Goal: Task Accomplishment & Management: Manage account settings

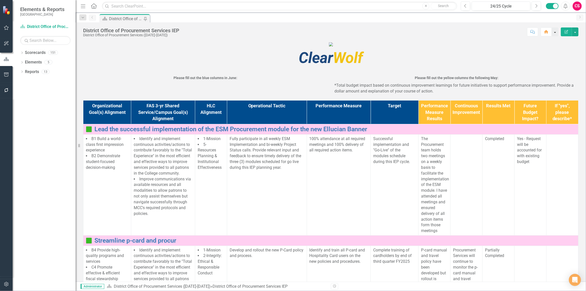
click at [554, 35] on button "button" at bounding box center [555, 31] width 7 height 9
click at [542, 49] on link "Group Bulk Set Home Page" at bounding box center [534, 50] width 48 height 9
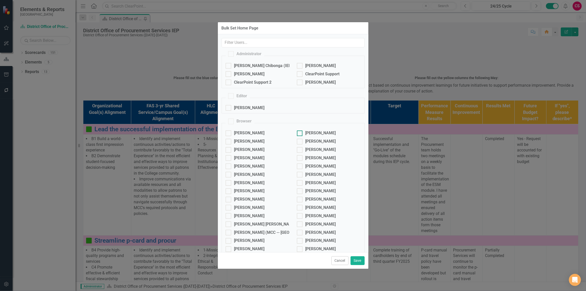
checkbox input "true"
checkbox input "false"
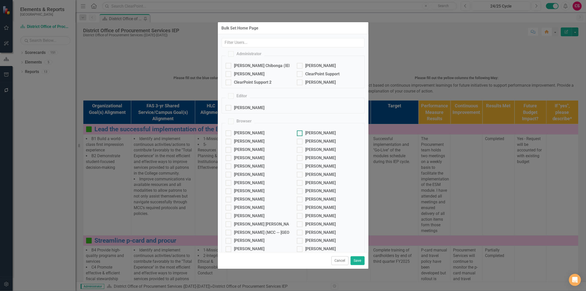
checkbox input "false"
click at [300, 68] on div at bounding box center [300, 66] width 6 height 6
click at [300, 66] on input "Ed Foley" at bounding box center [298, 64] width 3 height 3
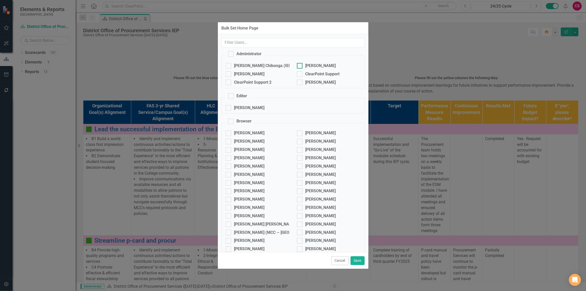
checkbox input "true"
click at [308, 85] on div "Amie Young" at bounding box center [320, 83] width 30 height 6
click at [300, 83] on input "Amie Young" at bounding box center [298, 81] width 3 height 3
checkbox input "true"
click at [356, 257] on button "Save" at bounding box center [357, 260] width 14 height 9
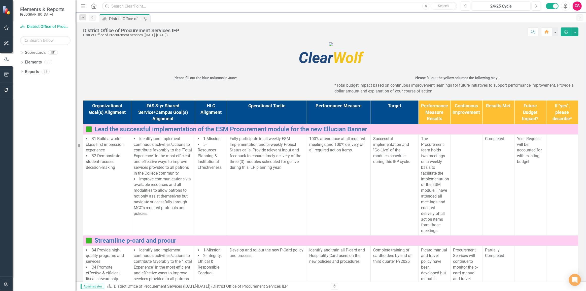
click at [6, 285] on icon "button" at bounding box center [6, 284] width 5 height 4
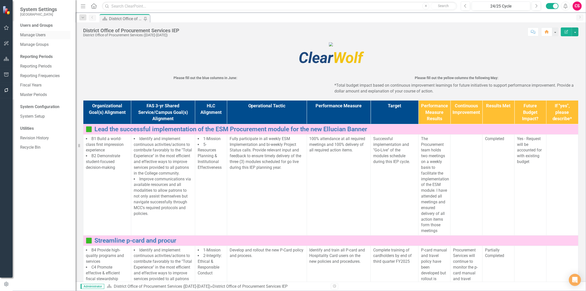
click at [30, 38] on link "Manage Users" at bounding box center [45, 35] width 50 height 6
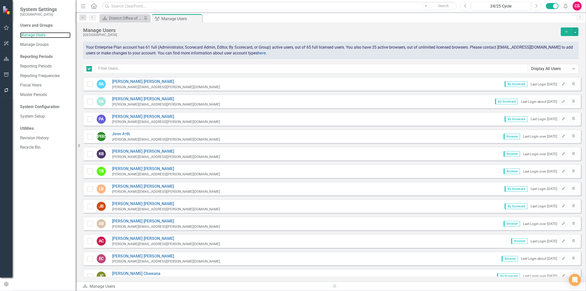
checkbox input "false"
click at [149, 68] on input "text" at bounding box center [311, 68] width 433 height 9
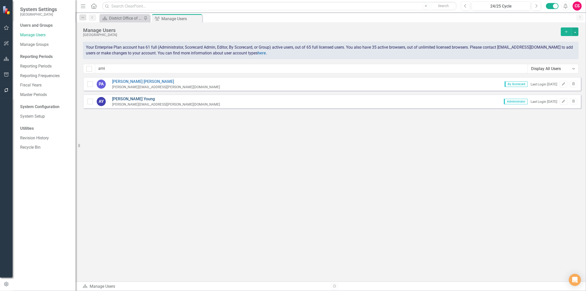
click at [119, 97] on link "Amie Young" at bounding box center [166, 99] width 108 height 6
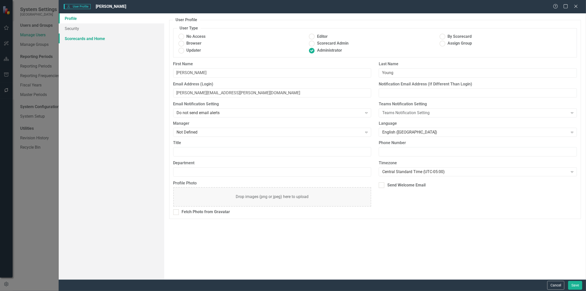
click at [90, 37] on link "Scorecards and Home" at bounding box center [111, 38] width 105 height 10
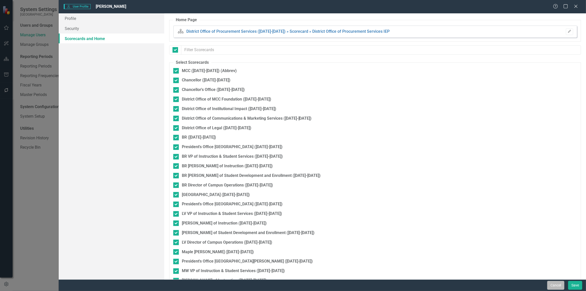
click at [556, 281] on button "Cancel" at bounding box center [555, 285] width 17 height 9
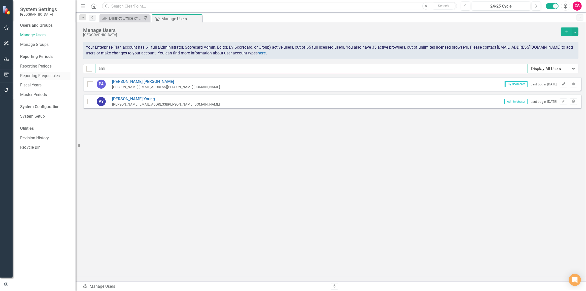
drag, startPoint x: 161, startPoint y: 67, endPoint x: 56, endPoint y: 73, distance: 105.9
click at [56, 73] on div "System Settings Metropolitan Community College Users and Groups Manage Users Ma…" at bounding box center [293, 145] width 586 height 291
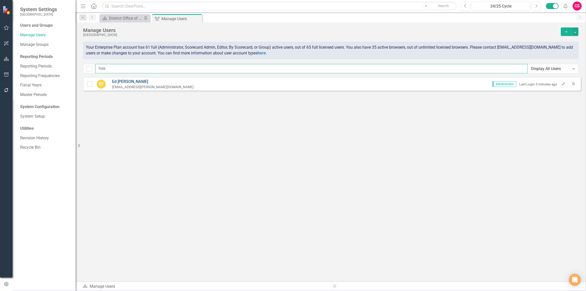
type input "fole"
click at [118, 81] on link "Ed Foley" at bounding box center [153, 82] width 82 height 6
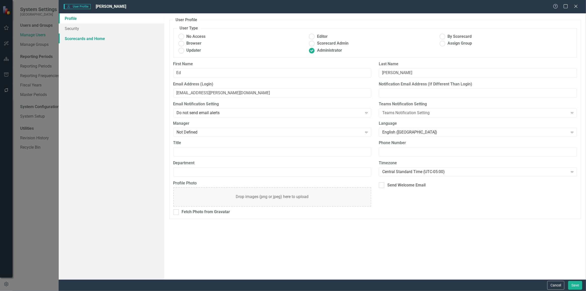
click at [92, 40] on link "Scorecards and Home" at bounding box center [111, 38] width 105 height 10
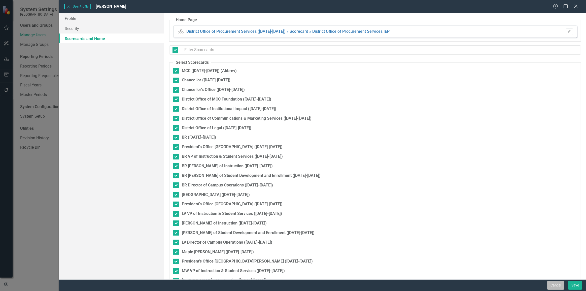
click at [554, 283] on button "Cancel" at bounding box center [555, 285] width 17 height 9
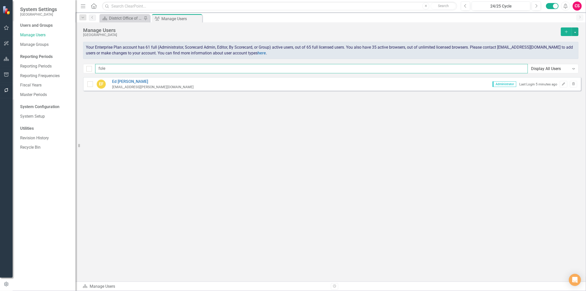
click at [198, 66] on input "fole" at bounding box center [311, 68] width 433 height 9
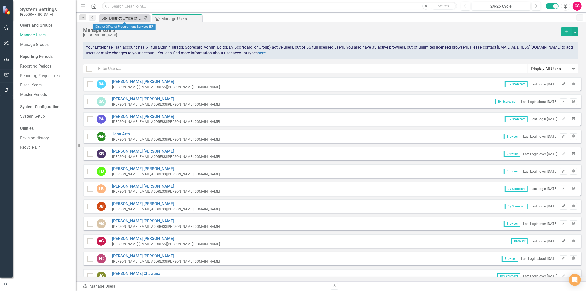
click at [114, 19] on div "District Office of Procurement Services IEP" at bounding box center [125, 18] width 33 height 6
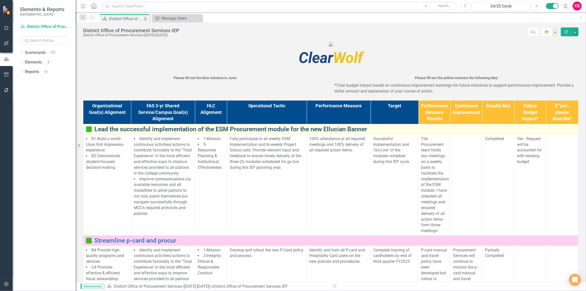
click at [137, 133] on link "Lead the successful implementation of the ESM Procurement module for the new El…" at bounding box center [334, 129] width 481 height 7
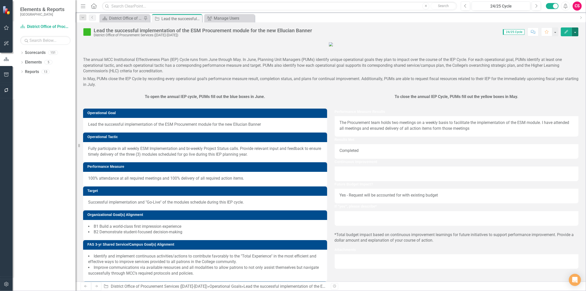
click at [574, 27] on button "button" at bounding box center [575, 31] width 7 height 9
click at [554, 69] on link "ClearPoint AI Project Planner AI Assistant" at bounding box center [546, 69] width 64 height 9
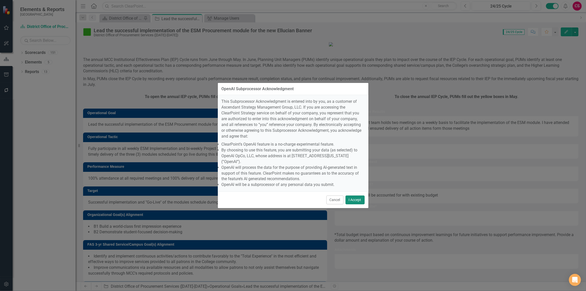
click at [360, 195] on button "I Accept" at bounding box center [354, 199] width 19 height 9
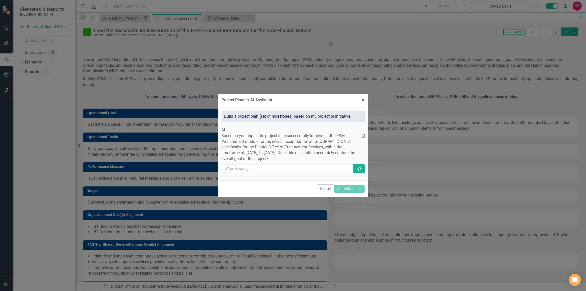
click at [364, 97] on span "×" at bounding box center [363, 100] width 3 height 6
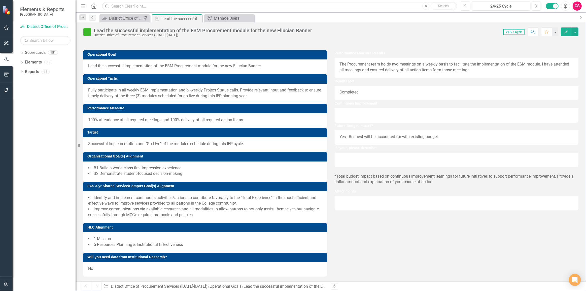
scroll to position [158, 0]
click at [63, 28] on link "Scorecard District Office of Procurement Services (2024-2025)" at bounding box center [45, 27] width 50 height 6
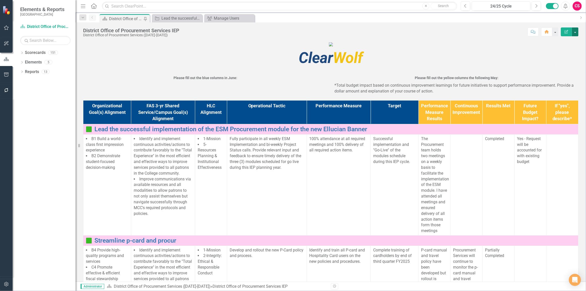
click at [574, 31] on button "button" at bounding box center [575, 31] width 7 height 9
click at [554, 71] on link "PDF Export to PDF" at bounding box center [557, 70] width 41 height 9
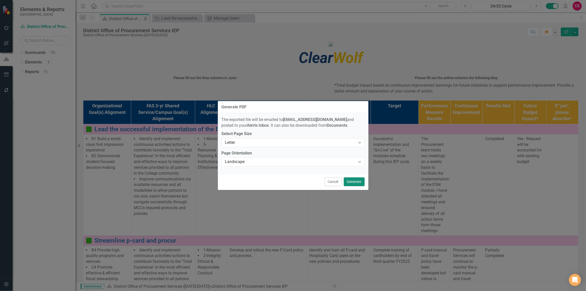
click at [358, 182] on button "Generate" at bounding box center [354, 181] width 21 height 9
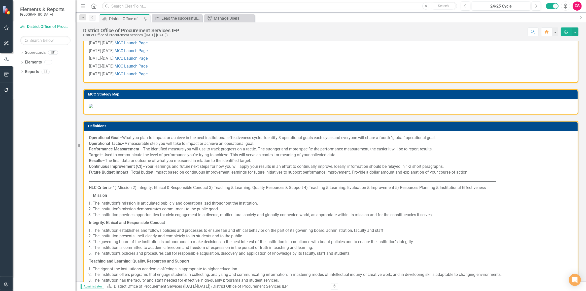
scroll to position [229, 0]
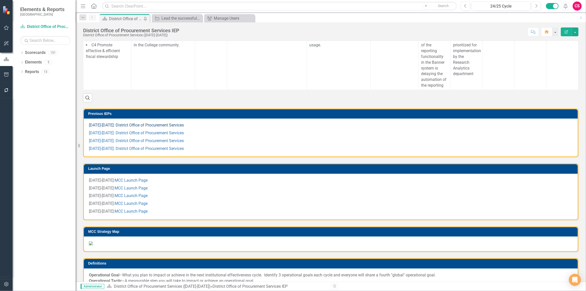
click at [132, 127] on link "2020-2021: District Office of Procurement Services" at bounding box center [136, 125] width 95 height 5
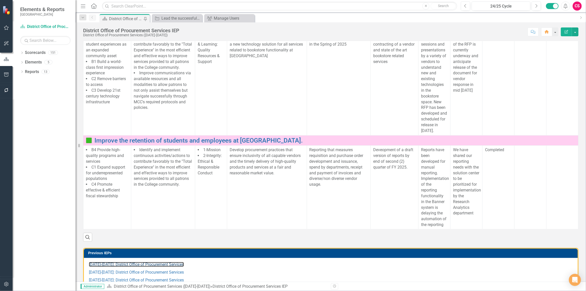
scroll to position [0, 0]
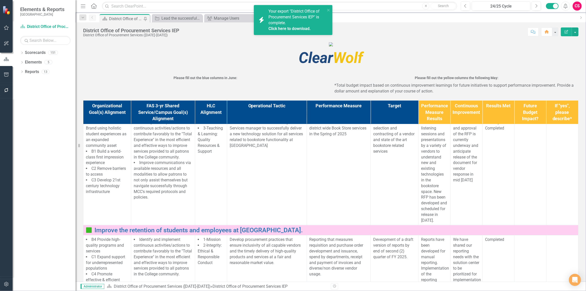
click at [294, 28] on link "Click here to download." at bounding box center [289, 28] width 42 height 5
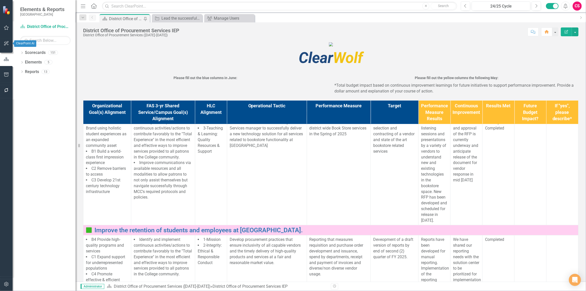
click at [5, 29] on icon "button" at bounding box center [6, 27] width 5 height 5
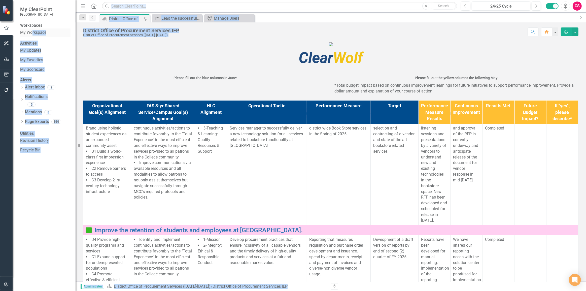
click at [32, 35] on link "My Workspace" at bounding box center [45, 33] width 50 height 6
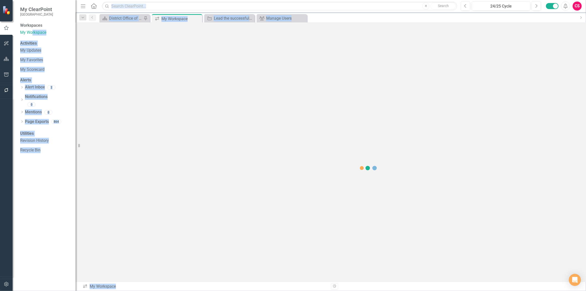
click at [267, 70] on div at bounding box center [331, 151] width 510 height 259
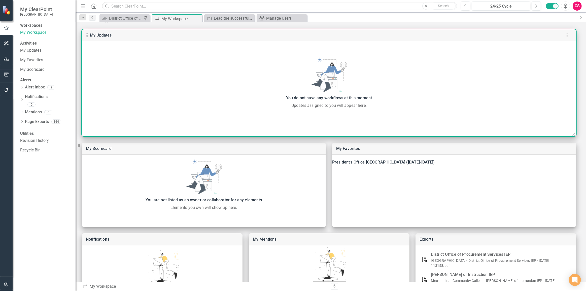
scroll to position [57, 0]
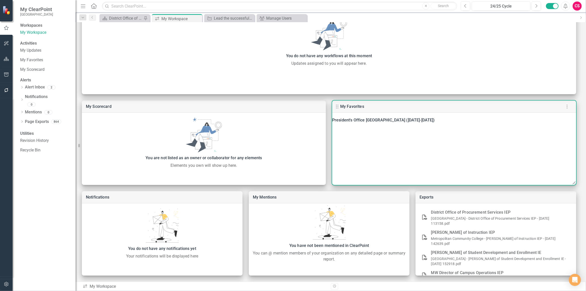
click at [374, 124] on div "President's Office [GEOGRAPHIC_DATA] ([DATE]-[DATE])" at bounding box center [454, 120] width 244 height 7
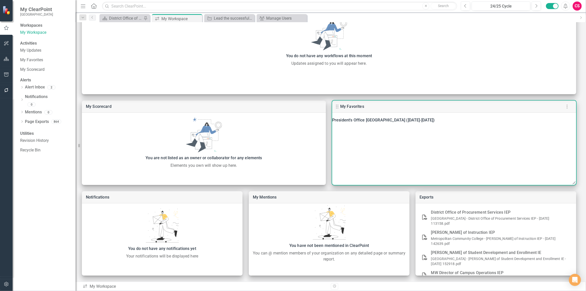
click at [374, 124] on div "President's Office [GEOGRAPHIC_DATA] ([DATE]-[DATE])" at bounding box center [454, 120] width 244 height 7
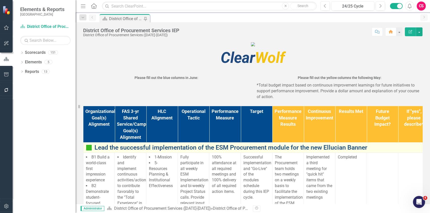
click at [144, 151] on link "Lead the successful implementation of the ESM Procurement module for the new El…" at bounding box center [260, 147] width 332 height 7
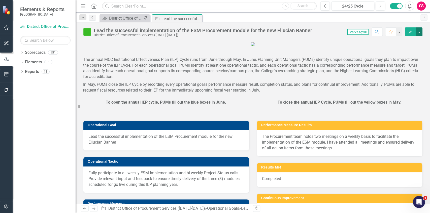
click at [418, 32] on button "button" at bounding box center [419, 31] width 7 height 9
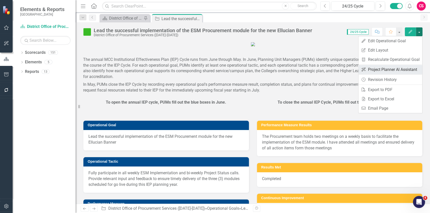
click at [396, 69] on link "ClearPoint AI Project Planner AI Assistant" at bounding box center [390, 69] width 64 height 9
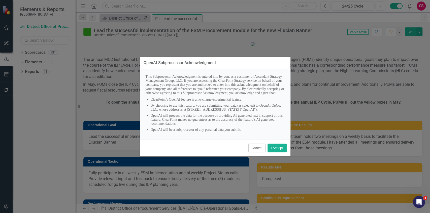
click at [257, 151] on button "Cancel" at bounding box center [256, 148] width 17 height 9
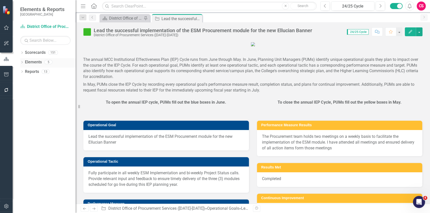
click at [21, 62] on icon "Dropdown" at bounding box center [22, 62] width 4 height 3
click at [23, 82] on icon "Dropdown" at bounding box center [25, 81] width 4 height 3
click at [42, 88] on div "Aggregate Status" at bounding box center [51, 89] width 31 height 5
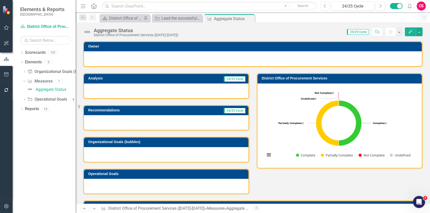
click at [418, 34] on button "button" at bounding box center [419, 31] width 7 height 9
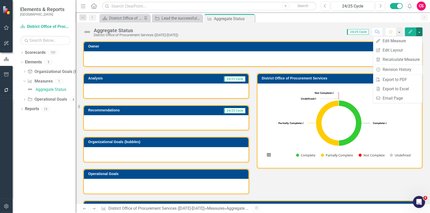
click at [315, 42] on div "Owner" at bounding box center [252, 54] width 339 height 26
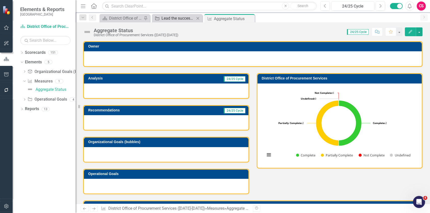
click at [171, 21] on div "Lead the successful implementation of the ESM Procurement module for the new El…" at bounding box center [177, 18] width 33 height 6
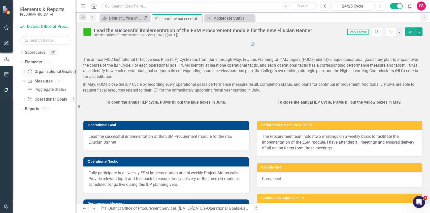
click at [26, 74] on div "Dropdown" at bounding box center [25, 72] width 4 height 4
click at [26, 74] on div "Dropdown Organizational Goal (bubbles) Organizational Goals (bubbles) 0" at bounding box center [49, 73] width 53 height 10
click at [21, 52] on icon "Dropdown" at bounding box center [22, 53] width 4 height 3
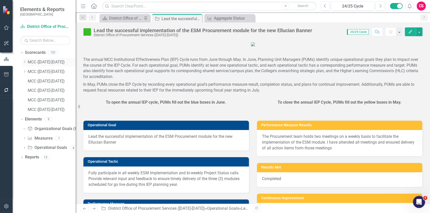
click at [23, 62] on icon "Dropdown" at bounding box center [25, 61] width 4 height 3
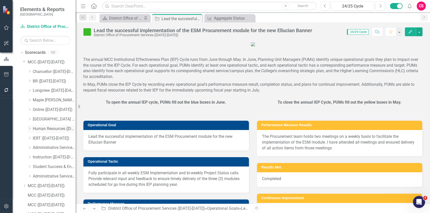
click at [30, 128] on icon at bounding box center [29, 128] width 1 height 3
click at [45, 137] on link "District Office of Human Resources ([DATE]-[DATE])" at bounding box center [57, 139] width 38 height 6
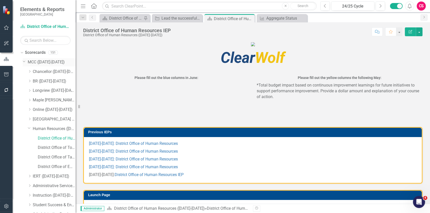
click at [24, 62] on icon "Dropdown" at bounding box center [24, 61] width 3 height 4
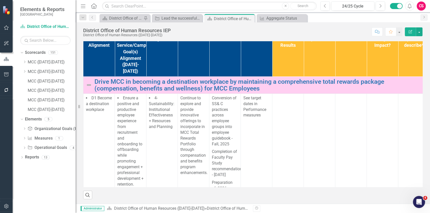
scroll to position [84, 0]
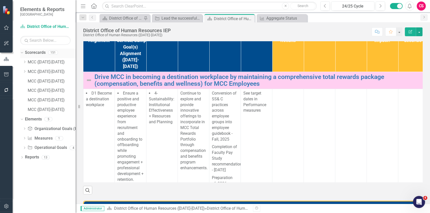
click at [23, 54] on div "Dropdown" at bounding box center [22, 53] width 4 height 3
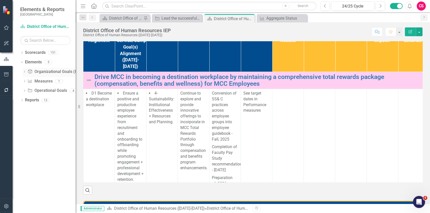
click at [24, 72] on icon "Dropdown" at bounding box center [25, 72] width 4 height 3
click at [24, 72] on icon "Dropdown" at bounding box center [23, 72] width 3 height 4
click at [21, 53] on icon "Dropdown" at bounding box center [22, 53] width 4 height 3
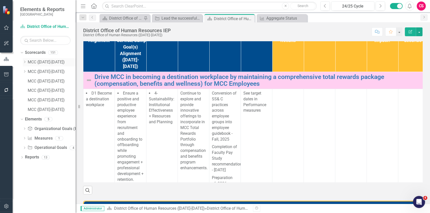
click at [27, 64] on div "Dropdown" at bounding box center [25, 62] width 5 height 4
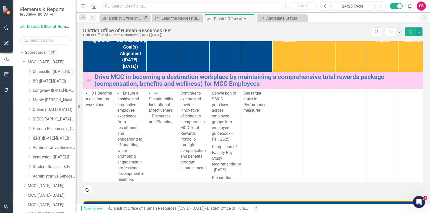
click at [39, 68] on div "Dropdown Chancellor (2025-2026)" at bounding box center [52, 72] width 48 height 8
click at [40, 70] on link "Chancellor ([DATE]-[DATE])" at bounding box center [54, 72] width 43 height 6
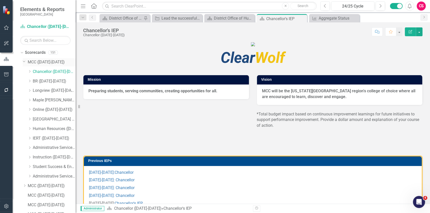
click at [26, 61] on div "Dropdown" at bounding box center [24, 61] width 4 height 4
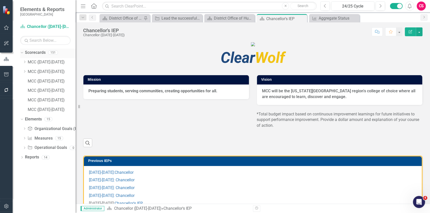
click at [23, 52] on icon at bounding box center [22, 52] width 2 height 1
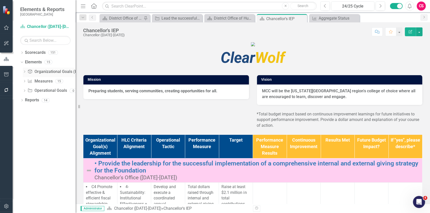
click at [25, 71] on icon at bounding box center [24, 71] width 1 height 2
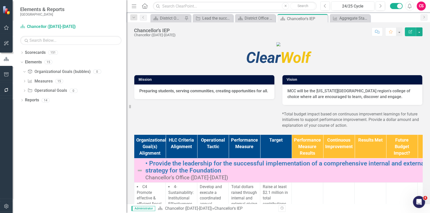
drag, startPoint x: 78, startPoint y: 58, endPoint x: 126, endPoint y: 48, distance: 49.3
click at [126, 48] on div "Resize" at bounding box center [128, 106] width 4 height 213
click at [24, 53] on div "Dropdown Scorecards 151" at bounding box center [73, 54] width 106 height 10
click at [21, 55] on div "Dropdown" at bounding box center [22, 53] width 4 height 4
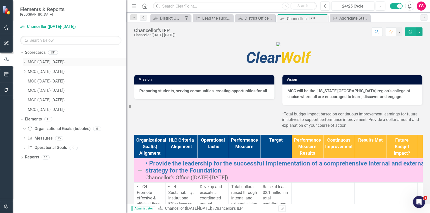
click at [24, 63] on icon "Dropdown" at bounding box center [25, 61] width 4 height 3
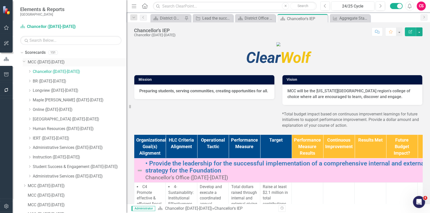
click at [37, 59] on link "MCC ([DATE]-[DATE])" at bounding box center [77, 62] width 99 height 6
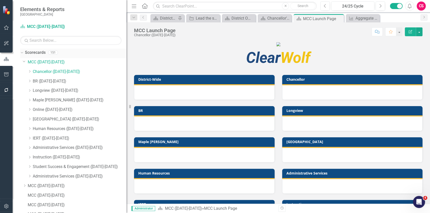
click at [21, 53] on icon "Dropdown" at bounding box center [21, 53] width 3 height 4
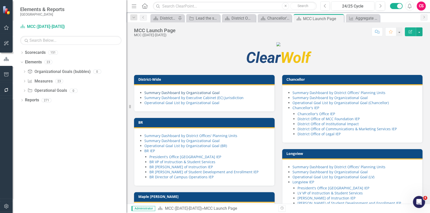
click at [186, 95] on link "Summary Dashboard by Organizational Goal" at bounding box center [181, 92] width 75 height 5
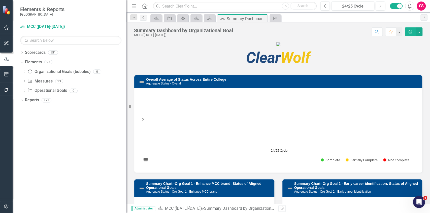
scroll to position [101, 0]
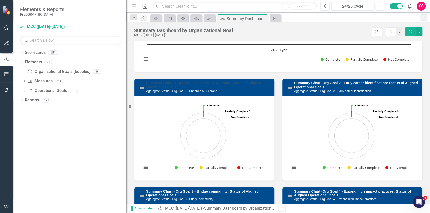
click at [175, 89] on link "Summary Chart--Org Goal 1 - Enhance MCC brand: Status of Aligned Operational Go…" at bounding box center [203, 85] width 115 height 8
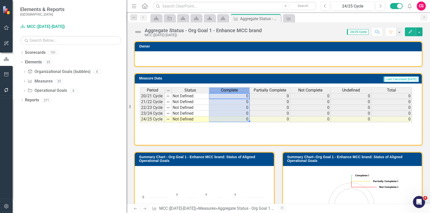
click at [223, 91] on span "Complete" at bounding box center [229, 90] width 17 height 5
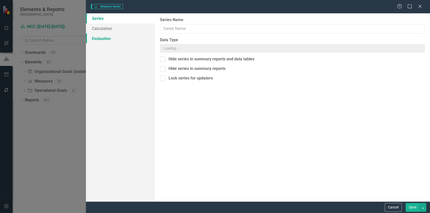
click at [120, 35] on div "Measure Series Measure Series Help Maximize Close Series Calculation Evaluation…" at bounding box center [215, 106] width 430 height 213
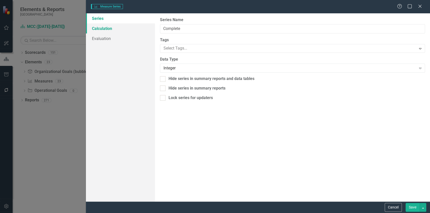
click at [108, 31] on link "Calculation" at bounding box center [120, 28] width 69 height 10
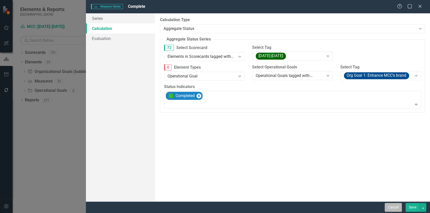
click at [388, 205] on button "Cancel" at bounding box center [392, 207] width 17 height 9
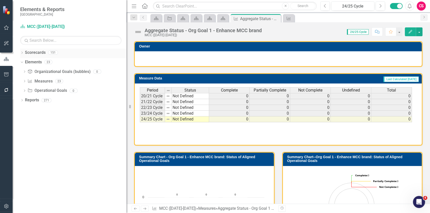
click at [41, 54] on link "Scorecards" at bounding box center [35, 53] width 21 height 6
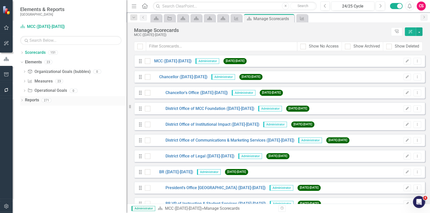
click at [23, 100] on icon "Dropdown" at bounding box center [22, 100] width 4 height 3
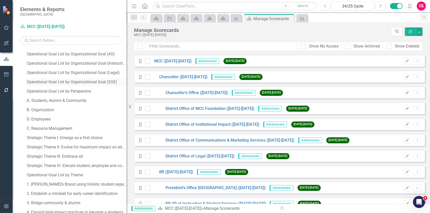
scroll to position [252, 0]
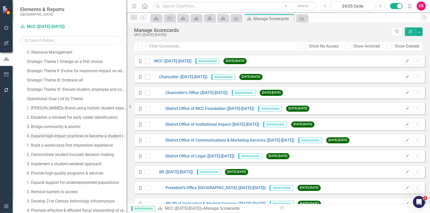
click at [44, 138] on div "4. Expand high-impact practices to become a student-ready college" at bounding box center [77, 136] width 100 height 5
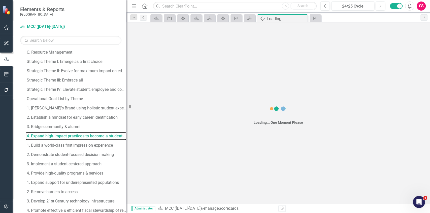
scroll to position [179, 0]
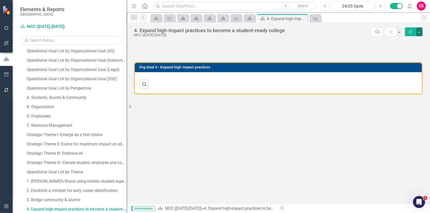
click at [417, 30] on button "button" at bounding box center [419, 31] width 7 height 9
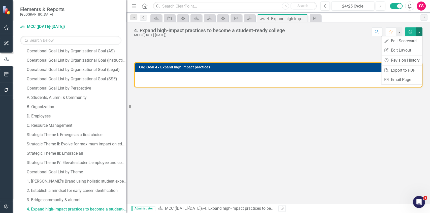
click at [417, 30] on button "button" at bounding box center [419, 31] width 7 height 9
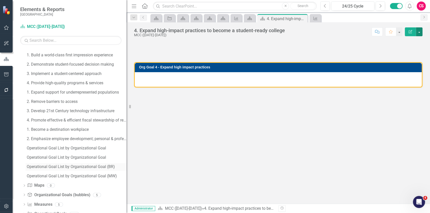
scroll to position [356, 0]
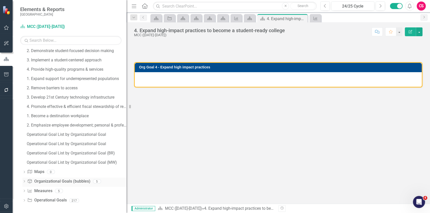
click at [24, 180] on div "Dropdown" at bounding box center [24, 182] width 4 height 4
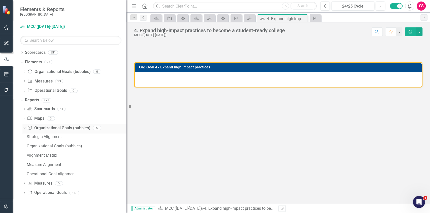
scroll to position [0, 0]
click at [35, 137] on div "Strategic Alignment" at bounding box center [77, 137] width 100 height 5
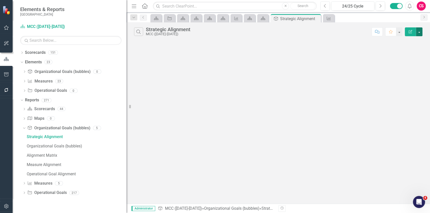
click at [420, 32] on button "button" at bounding box center [419, 31] width 7 height 9
click at [24, 185] on icon "Dropdown" at bounding box center [24, 184] width 4 height 3
click at [38, 162] on link "Dashboard" at bounding box center [75, 165] width 101 height 8
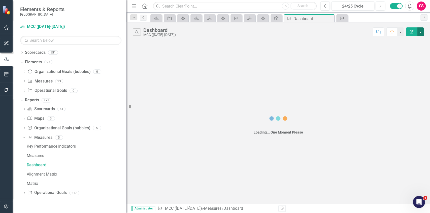
click at [422, 31] on button "button" at bounding box center [420, 31] width 7 height 9
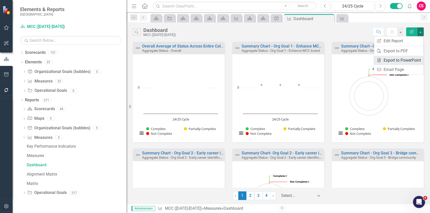
click at [397, 62] on link "PowerPoint Export to PowerPoint" at bounding box center [398, 60] width 49 height 9
click at [23, 110] on icon "Dropdown" at bounding box center [24, 109] width 4 height 3
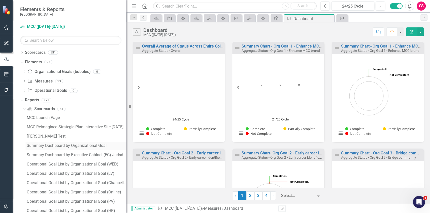
click at [35, 143] on link "Summary Dashboard by Organizational Goal" at bounding box center [75, 146] width 101 height 8
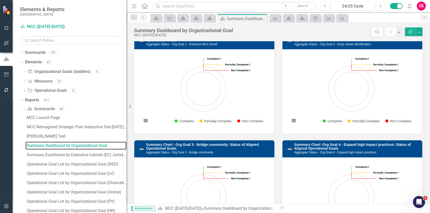
scroll to position [201, 0]
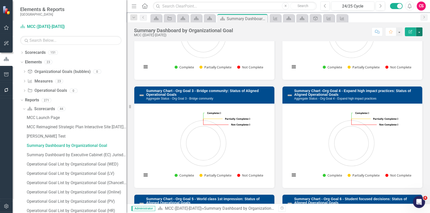
click at [416, 33] on button "button" at bounding box center [419, 31] width 7 height 9
click at [399, 70] on link "PDF Export to PDF" at bounding box center [401, 70] width 41 height 9
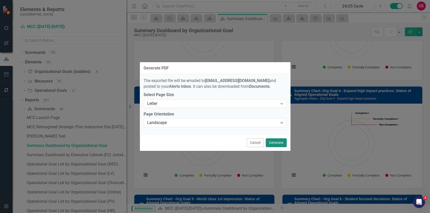
click at [279, 145] on button "Generate" at bounding box center [276, 142] width 21 height 9
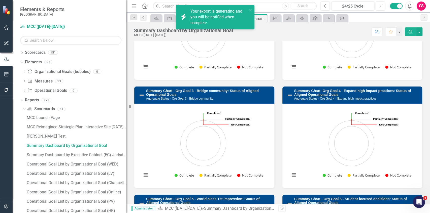
click at [137, 7] on icon "Menu" at bounding box center [134, 5] width 7 height 5
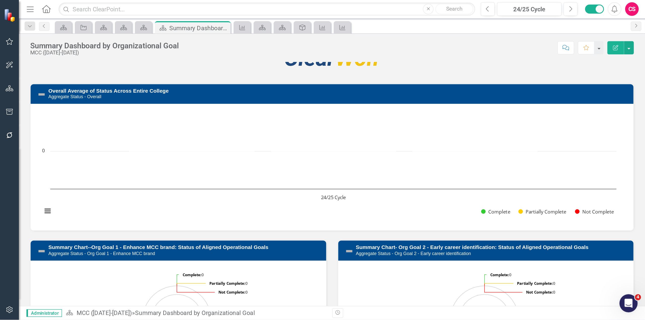
scroll to position [0, 0]
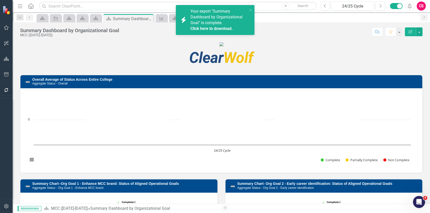
click at [225, 27] on link "Click here to download." at bounding box center [211, 28] width 42 height 5
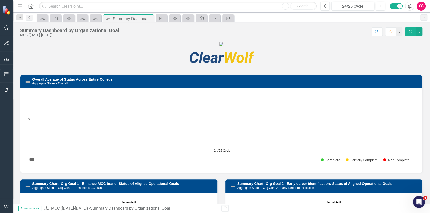
click at [219, 46] on img at bounding box center [221, 44] width 4 height 4
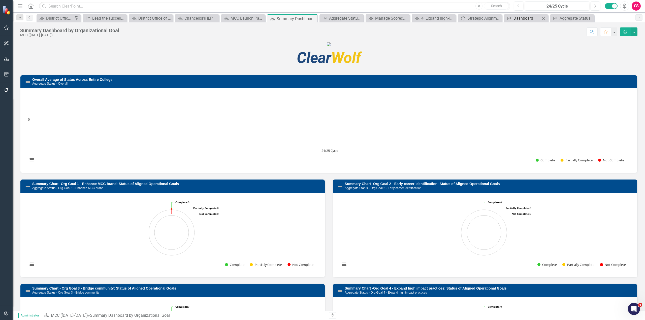
click at [430, 17] on div "Dashboard" at bounding box center [526, 18] width 27 height 6
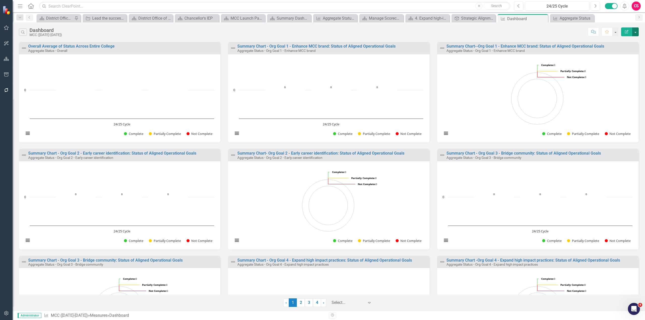
click at [430, 33] on button "button" at bounding box center [635, 31] width 7 height 9
click at [430, 57] on link "PowerPoint Export to PowerPoint" at bounding box center [613, 60] width 49 height 9
click at [430, 30] on button "button" at bounding box center [635, 31] width 7 height 9
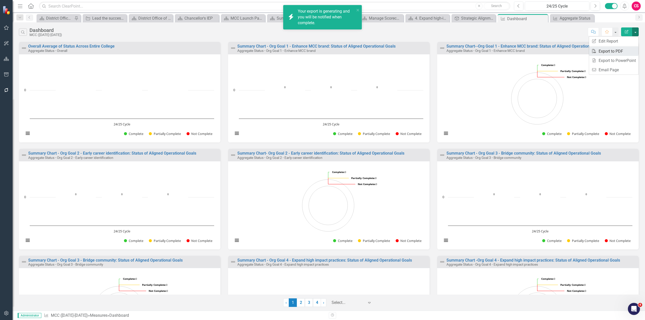
click at [430, 50] on link "PDF Export to PDF" at bounding box center [613, 51] width 49 height 9
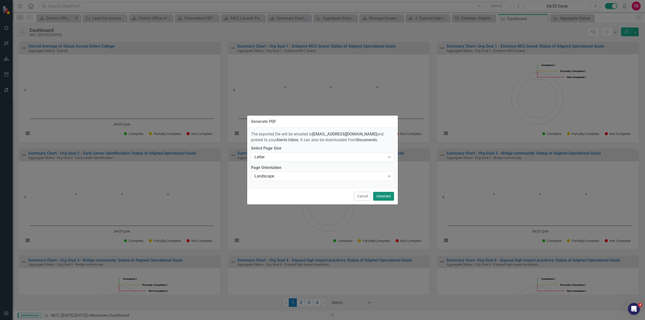
click at [377, 195] on button "Generate" at bounding box center [383, 196] width 21 height 9
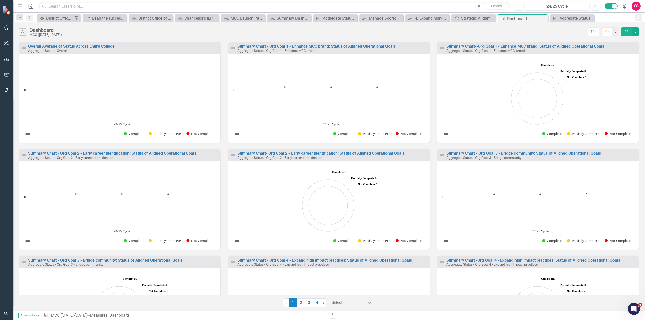
click at [430, 5] on button "Alerts" at bounding box center [624, 6] width 9 height 9
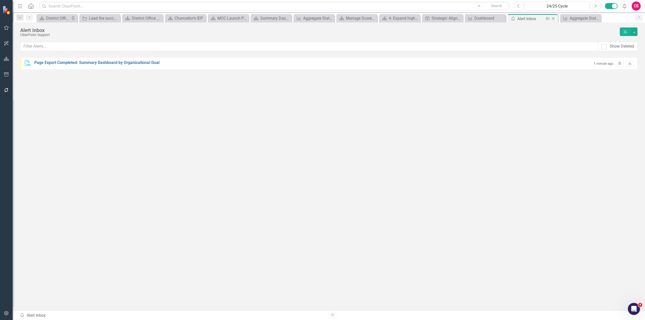
click at [430, 18] on icon "Close" at bounding box center [552, 19] width 5 height 4
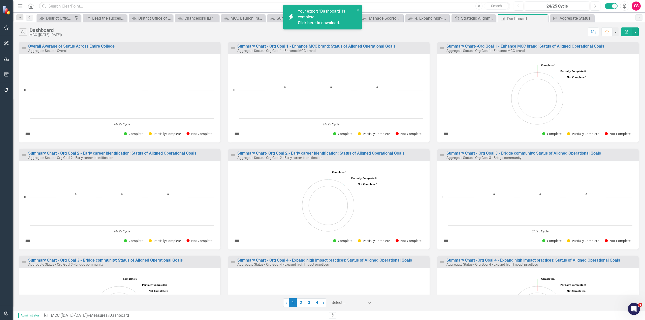
click at [329, 24] on link "Click here to download." at bounding box center [319, 22] width 42 height 5
click at [430, 16] on div "Strategic Alignment" at bounding box center [474, 18] width 27 height 6
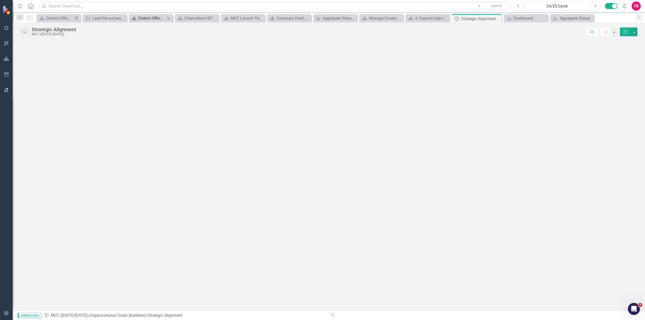
click at [154, 17] on div "District Office of Human Resources IEP" at bounding box center [151, 18] width 27 height 6
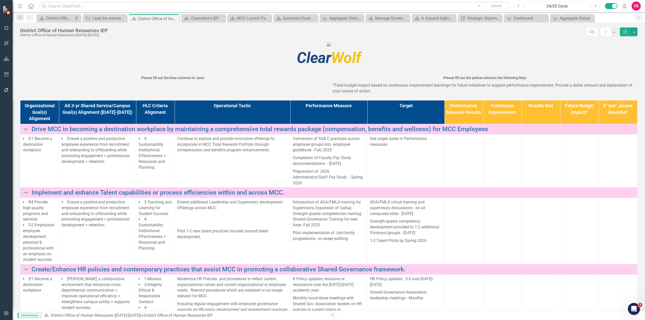
click at [22, 9] on button "Menu" at bounding box center [20, 6] width 7 height 9
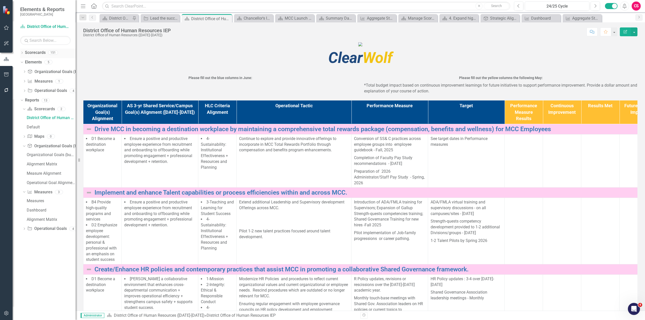
click at [22, 52] on icon "Dropdown" at bounding box center [22, 53] width 4 height 3
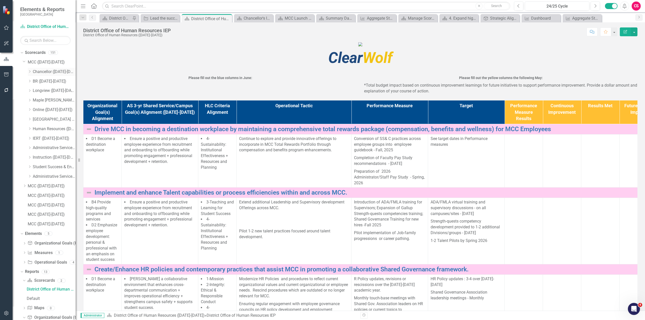
click at [29, 72] on icon "Dropdown" at bounding box center [30, 71] width 4 height 3
click at [42, 80] on link "Chancellor's Office ([DATE]-[DATE])" at bounding box center [57, 82] width 38 height 6
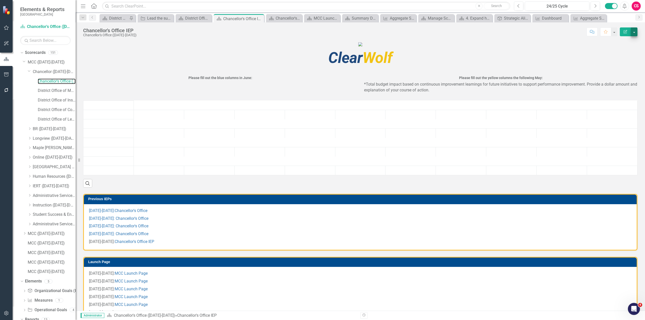
scroll to position [21, 0]
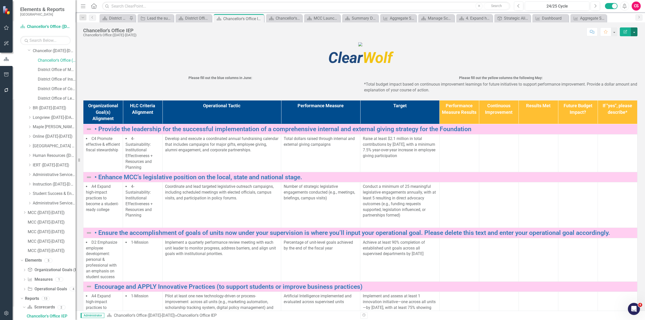
click at [430, 33] on button "button" at bounding box center [633, 31] width 7 height 9
click at [47, 74] on div "District Office of MCC Foundation ([DATE]-[DATE])" at bounding box center [57, 70] width 38 height 8
click at [51, 69] on link "District Office of MCC Foundation ([DATE]-[DATE])" at bounding box center [57, 70] width 38 height 6
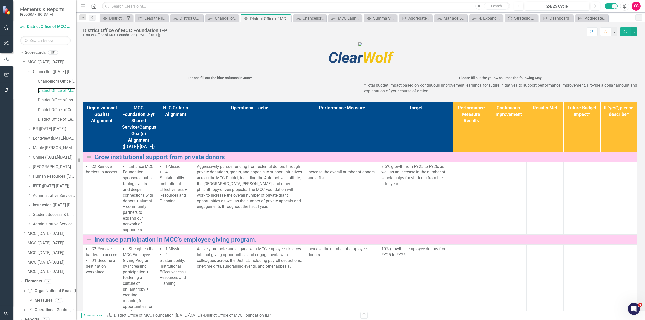
scroll to position [21, 0]
click at [430, 2] on button "24/25 Cycle" at bounding box center [556, 6] width 64 height 9
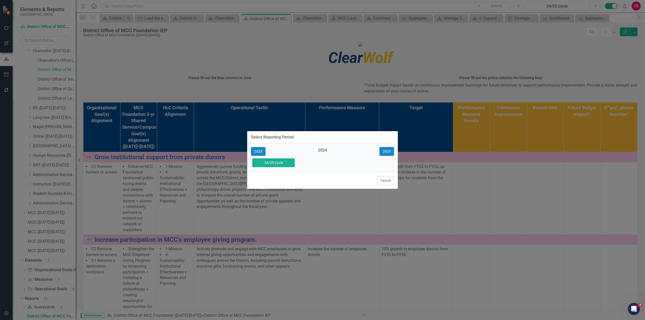
click at [264, 145] on div "2023 2024 2025 24/25 Cycle" at bounding box center [322, 157] width 151 height 29
click at [387, 150] on button "2025" at bounding box center [386, 151] width 15 height 9
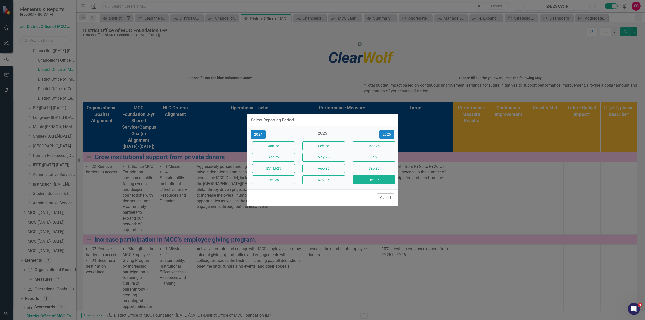
click at [358, 179] on button "Dec-25" at bounding box center [373, 179] width 43 height 9
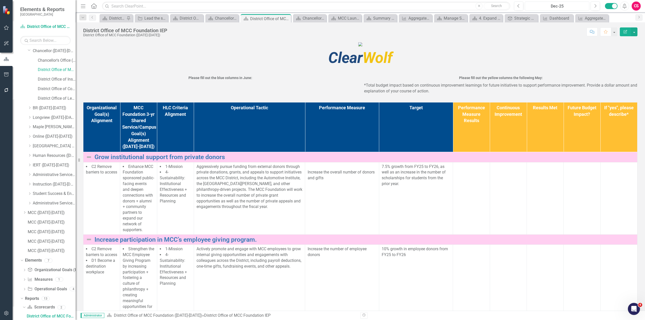
click at [430, 6] on div "Dec-25" at bounding box center [556, 6] width 61 height 6
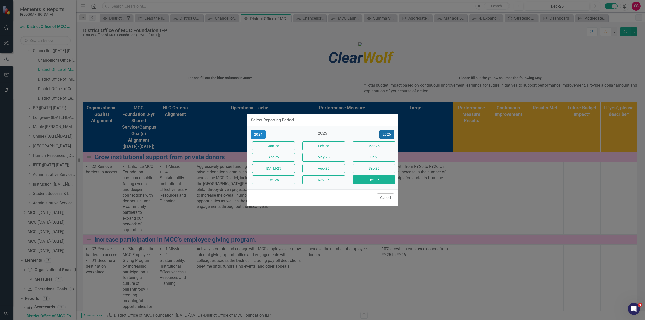
click at [393, 135] on button "2026" at bounding box center [386, 134] width 15 height 9
click at [393, 135] on button "2027" at bounding box center [386, 134] width 15 height 9
click at [259, 134] on button "2026" at bounding box center [258, 134] width 15 height 9
click at [259, 134] on button "2025" at bounding box center [258, 134] width 15 height 9
click at [257, 137] on button "2024" at bounding box center [258, 134] width 15 height 9
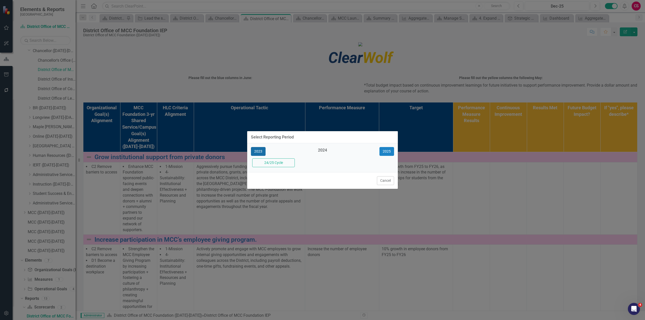
click at [256, 153] on button "2023" at bounding box center [258, 151] width 15 height 9
click at [380, 182] on button "Cancel" at bounding box center [385, 180] width 17 height 9
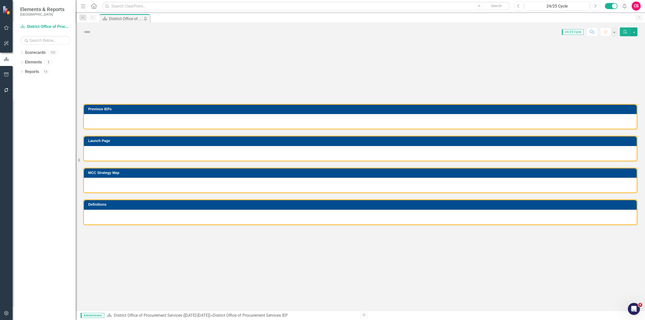
click at [7, 313] on icon "button" at bounding box center [6, 313] width 4 height 5
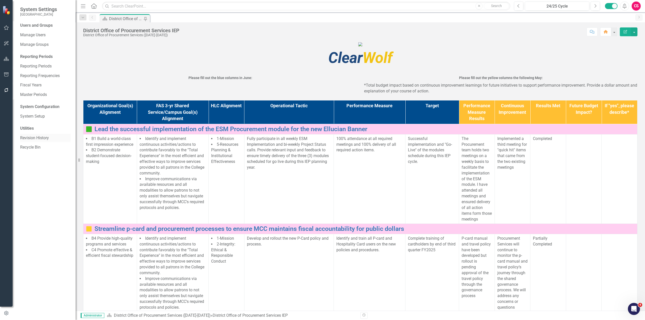
click at [32, 138] on link "Revision History" at bounding box center [45, 138] width 50 height 6
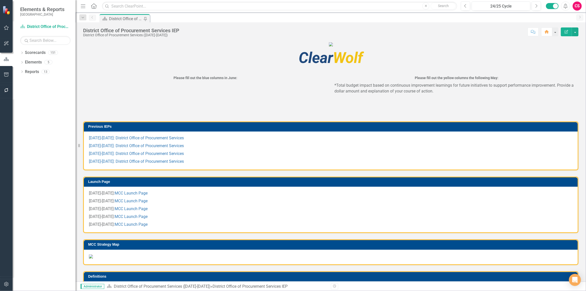
click at [7, 288] on button "button" at bounding box center [6, 284] width 11 height 11
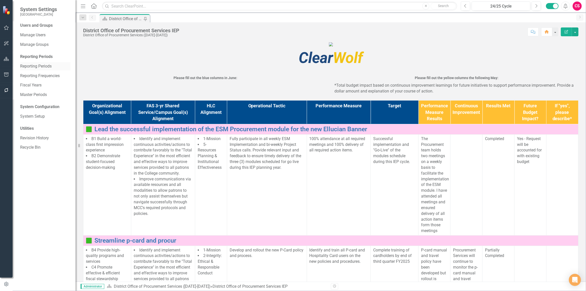
click at [36, 62] on div "Reporting Periods" at bounding box center [45, 66] width 50 height 8
click at [33, 67] on link "Reporting Periods" at bounding box center [45, 66] width 50 height 6
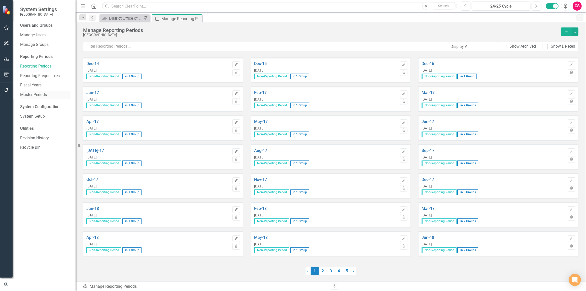
click at [33, 96] on link "Master Periods" at bounding box center [45, 95] width 50 height 6
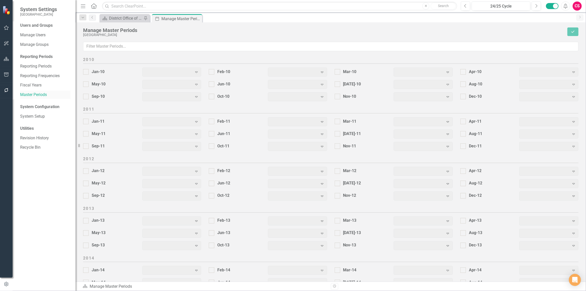
scroll to position [565, 0]
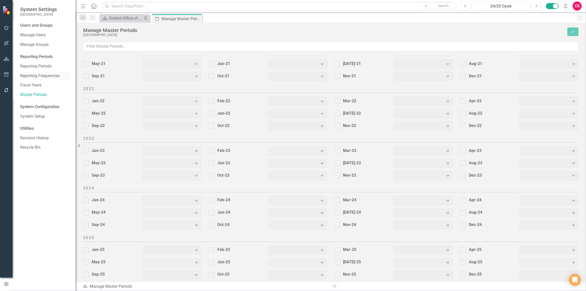
click at [35, 75] on link "Reporting Frequencies" at bounding box center [45, 76] width 50 height 6
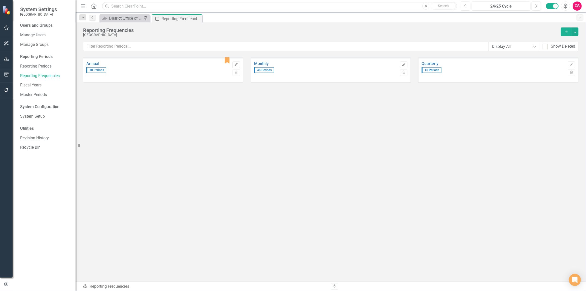
click at [406, 66] on button "Edit" at bounding box center [403, 64] width 7 height 7
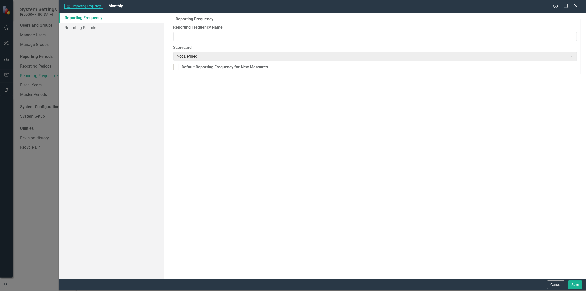
type input "Monthly"
click at [201, 58] on div "Not Defined" at bounding box center [372, 56] width 391 height 6
drag, startPoint x: 258, startPoint y: 139, endPoint x: 373, endPoint y: 167, distance: 117.7
click at [260, 139] on div "Reporting Frequency Reporting Frequency Name Monthly In rare cases, you may wan…" at bounding box center [375, 146] width 422 height 266
click at [553, 282] on button "Cancel" at bounding box center [555, 284] width 17 height 9
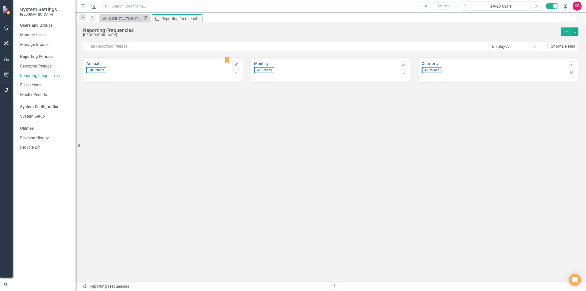
click at [570, 64] on icon "Edit" at bounding box center [572, 64] width 4 height 3
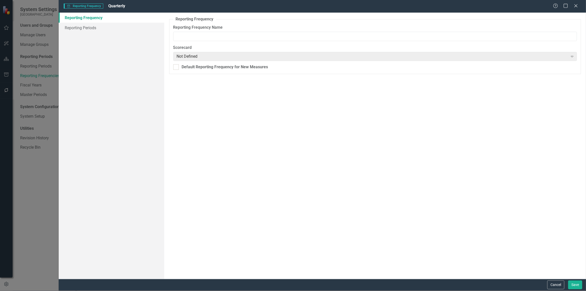
type input "Quarterly"
click at [192, 56] on div "Not Defined" at bounding box center [372, 56] width 391 height 6
click at [555, 288] on button "Cancel" at bounding box center [555, 284] width 17 height 9
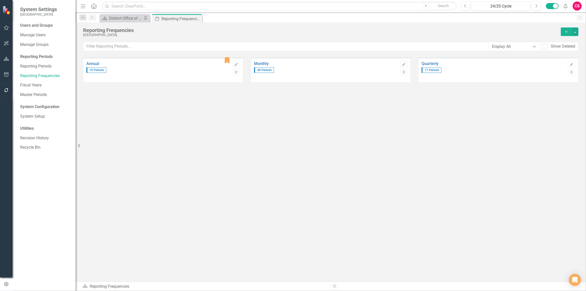
click at [567, 63] on span "Edit Trash" at bounding box center [570, 67] width 10 height 19
click at [571, 65] on icon "Edit" at bounding box center [572, 64] width 4 height 3
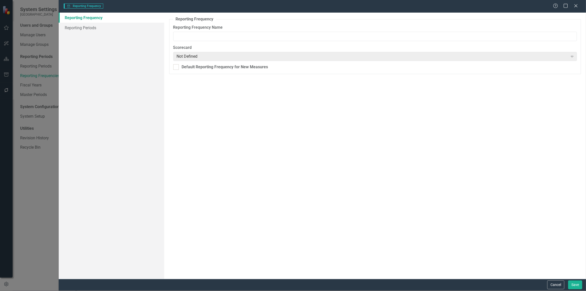
type input "Quarterly"
click at [86, 28] on link "Reporting Periods" at bounding box center [111, 28] width 105 height 10
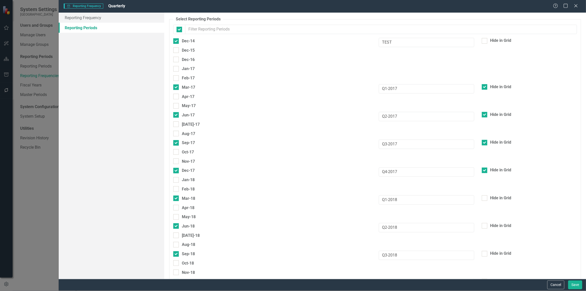
checkbox input "false"
click at [553, 288] on button "Cancel" at bounding box center [555, 284] width 17 height 9
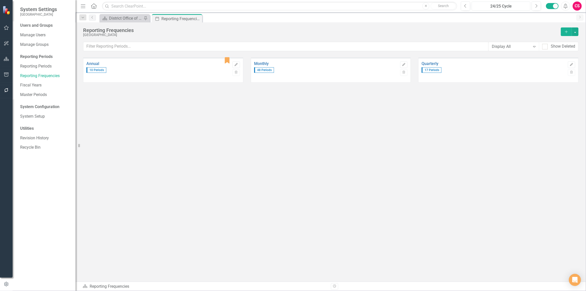
click at [515, 7] on div "24/25 Cycle" at bounding box center [500, 6] width 55 height 6
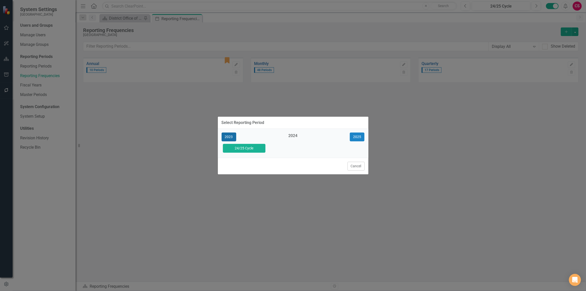
click at [226, 138] on button "2023" at bounding box center [229, 136] width 15 height 9
click at [226, 138] on button "2022" at bounding box center [229, 136] width 15 height 9
drag, startPoint x: 353, startPoint y: 168, endPoint x: 341, endPoint y: 159, distance: 14.9
click at [353, 168] on button "Cancel" at bounding box center [355, 166] width 17 height 9
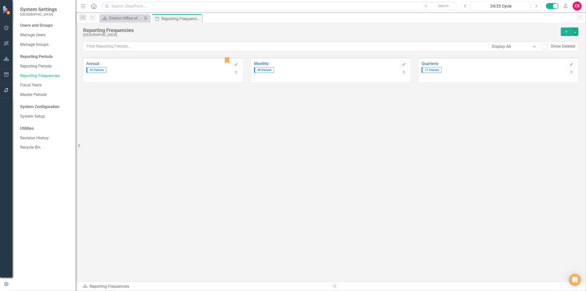
click at [281, 117] on div "icon.bookmark Annual 10 Periods Edit Trash Monthly 48 Periods Edit Trash Quarte…" at bounding box center [330, 159] width 495 height 204
click at [119, 19] on div "District Office of Procurement Services IEP" at bounding box center [125, 18] width 33 height 6
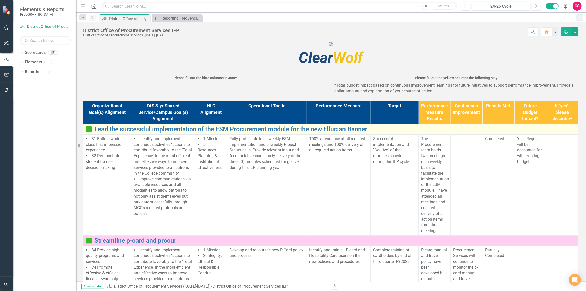
click at [131, 134] on td "Lead the successful implementation of the ESM Procurement module for the new El…" at bounding box center [330, 129] width 495 height 10
click at [131, 133] on link "Lead the successful implementation of the ESM Procurement module for the new El…" at bounding box center [334, 129] width 481 height 7
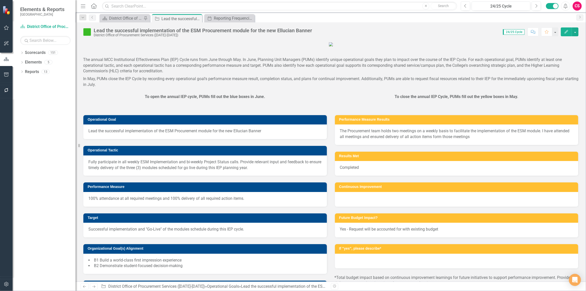
click at [564, 32] on icon "Edit" at bounding box center [566, 32] width 5 height 4
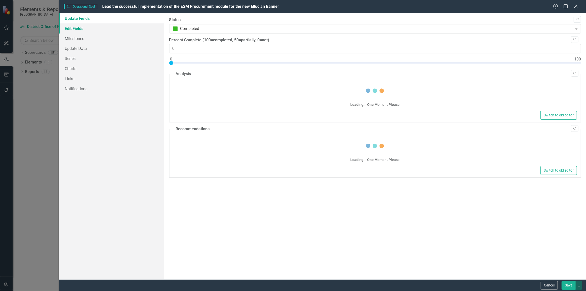
click at [88, 31] on link "Edit Fields" at bounding box center [111, 28] width 105 height 10
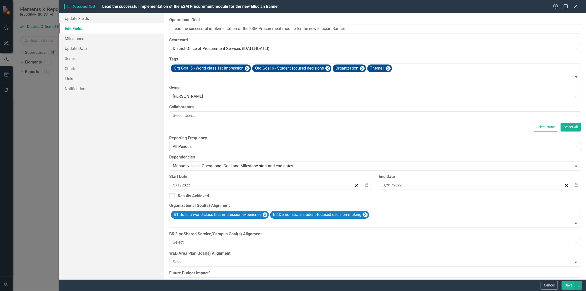
click at [190, 142] on div "All Periods Expand" at bounding box center [375, 146] width 412 height 9
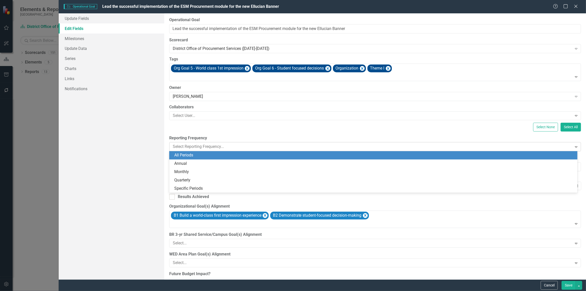
type input "q"
drag, startPoint x: 188, startPoint y: 156, endPoint x: 209, endPoint y: 161, distance: 21.1
click at [189, 157] on span "Q uarterly" at bounding box center [182, 155] width 16 height 5
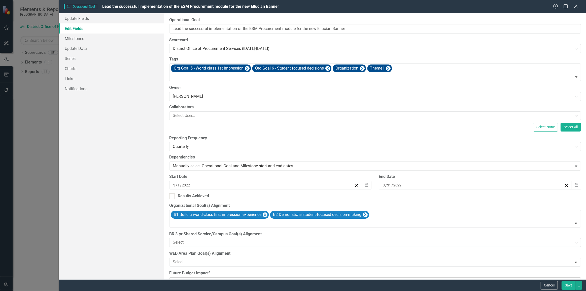
click at [568, 279] on div "Yes - Request will be accounted for with existing budget" at bounding box center [372, 282] width 399 height 6
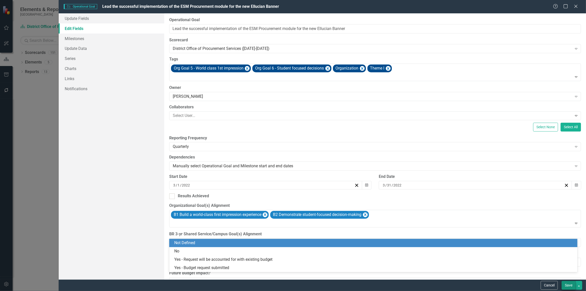
scroll to position [5, 0]
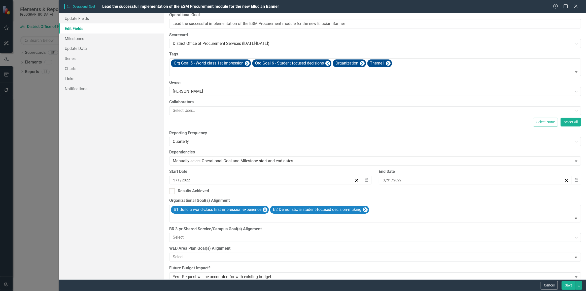
click at [571, 290] on button "Save" at bounding box center [568, 285] width 14 height 9
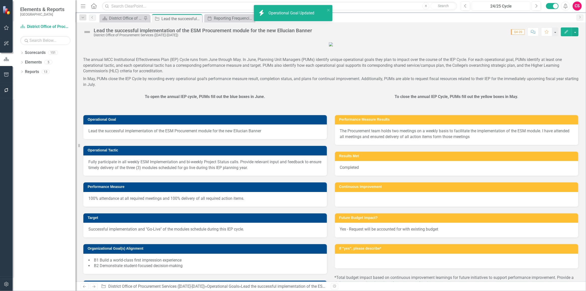
click at [509, 7] on div "24/25 Cycle" at bounding box center [500, 6] width 55 height 6
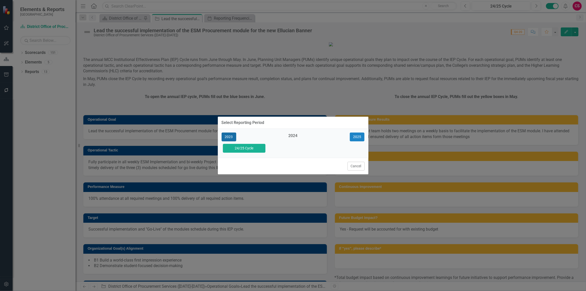
click at [230, 137] on button "2023" at bounding box center [229, 136] width 15 height 9
click at [230, 137] on button "2022" at bounding box center [229, 136] width 15 height 9
click at [230, 137] on button "2020" at bounding box center [229, 136] width 15 height 9
click at [230, 137] on button "2019" at bounding box center [229, 136] width 15 height 9
click at [230, 137] on div "2019 2020" at bounding box center [293, 136] width 151 height 9
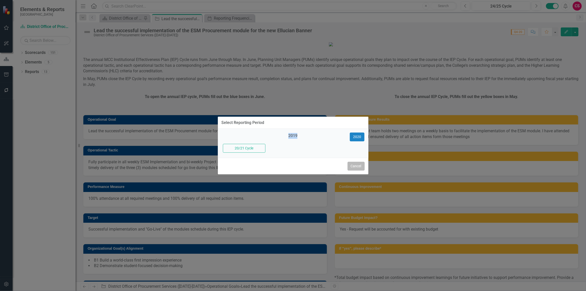
click at [360, 168] on button "Cancel" at bounding box center [355, 166] width 17 height 9
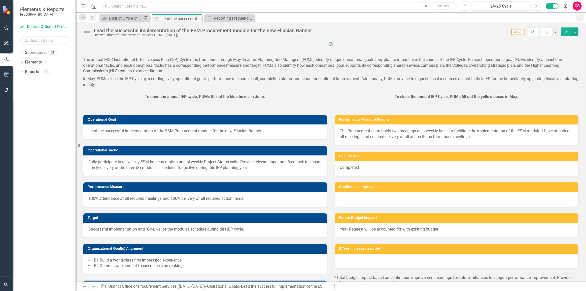
click at [6, 282] on icon "button" at bounding box center [6, 284] width 4 height 5
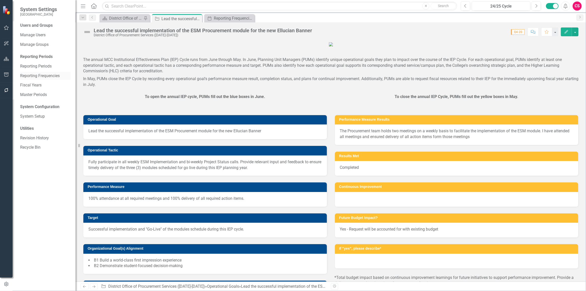
click at [45, 75] on link "Reporting Frequencies" at bounding box center [45, 76] width 50 height 6
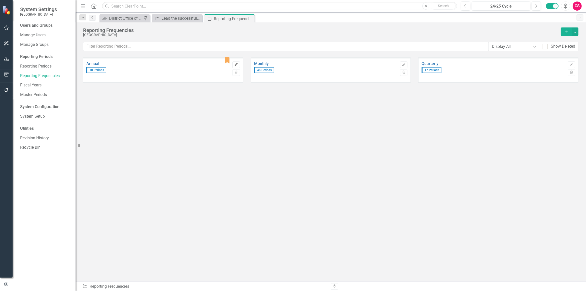
click at [238, 65] on icon "Edit" at bounding box center [236, 64] width 4 height 3
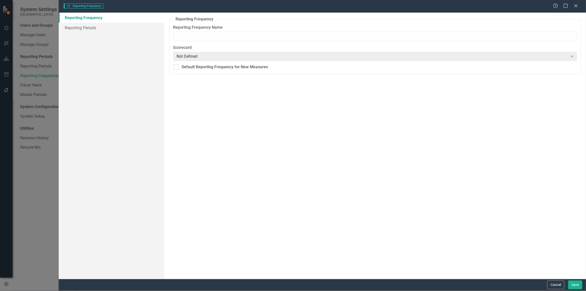
type input "Annual"
checkbox input "true"
click at [121, 24] on link "Reporting Periods" at bounding box center [111, 28] width 105 height 10
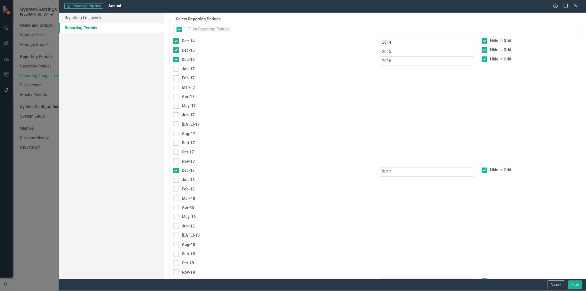
checkbox input "false"
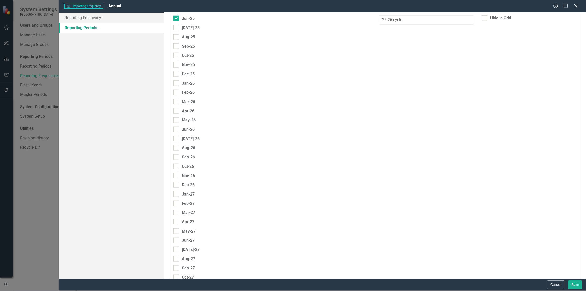
scroll to position [403, 0]
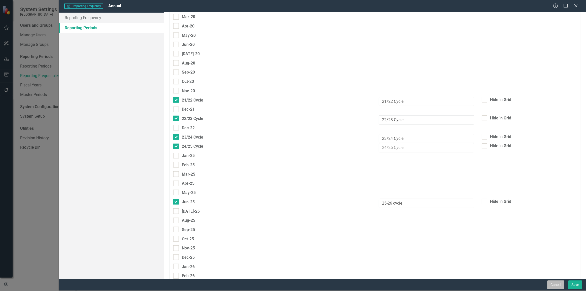
click at [554, 288] on button "Cancel" at bounding box center [555, 284] width 17 height 9
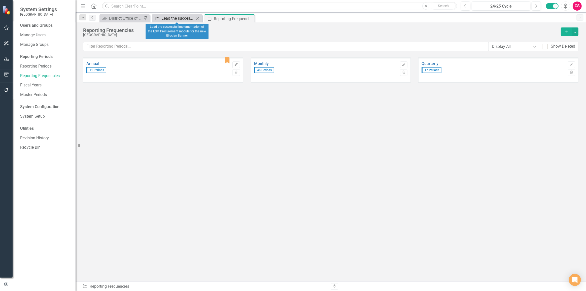
click at [164, 20] on div "Lead the successful implementation of the ESM Procurement module for the new El…" at bounding box center [177, 18] width 33 height 6
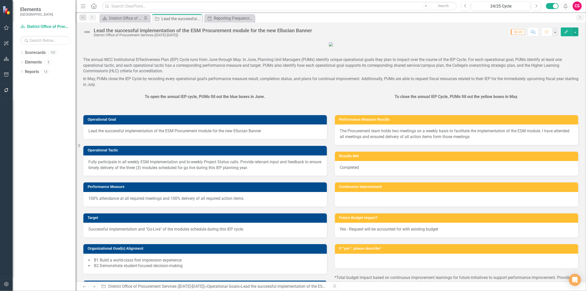
click at [566, 35] on button "Edit" at bounding box center [566, 31] width 11 height 9
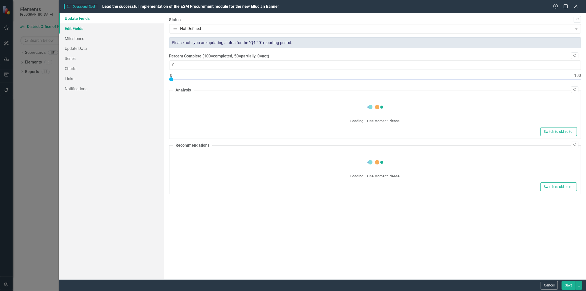
click at [81, 29] on link "Edit Fields" at bounding box center [111, 28] width 105 height 10
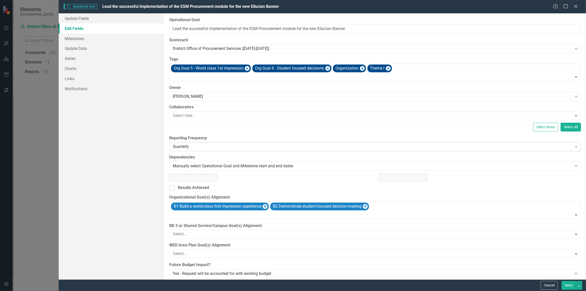
click at [188, 150] on div "Quarterly Expand" at bounding box center [375, 146] width 412 height 9
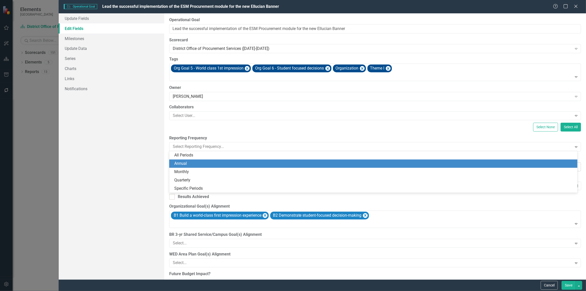
drag, startPoint x: 184, startPoint y: 166, endPoint x: 195, endPoint y: 164, distance: 10.6
click at [184, 165] on div "Annual" at bounding box center [374, 164] width 400 height 6
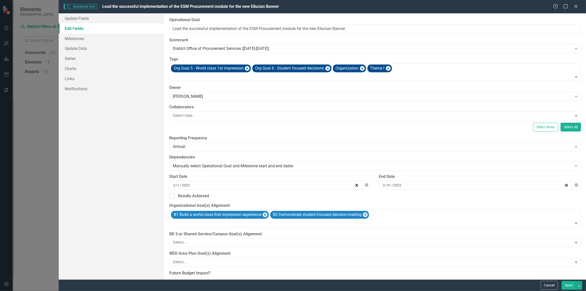
click at [568, 284] on button "Save" at bounding box center [568, 285] width 14 height 9
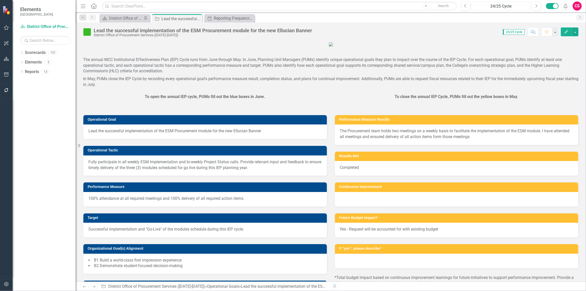
click at [503, 5] on div "24/25 Cycle" at bounding box center [500, 6] width 55 height 6
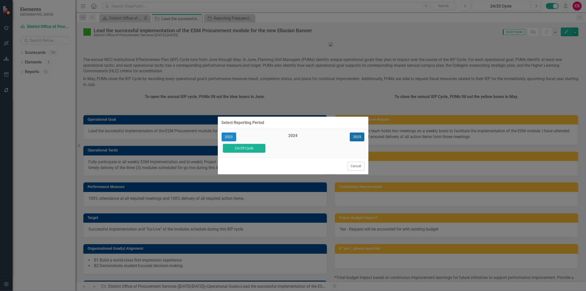
click at [358, 138] on button "2025" at bounding box center [357, 136] width 15 height 9
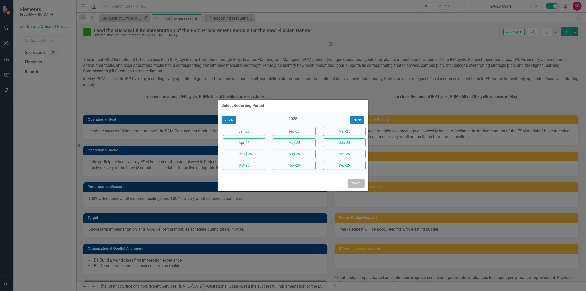
click at [349, 187] on button "Cancel" at bounding box center [355, 183] width 17 height 9
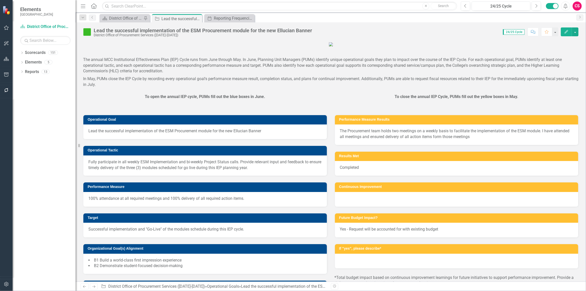
click at [508, 1] on div "Menu Home Search Close Search Previous 24/25 Cycle Next Alerts CS User Edit Pro…" at bounding box center [331, 6] width 510 height 12
click at [508, 9] on div "24/25 Cycle" at bounding box center [500, 6] width 55 height 6
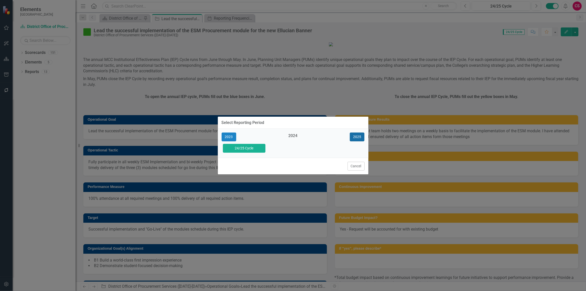
click at [355, 138] on button "2025" at bounding box center [357, 136] width 15 height 9
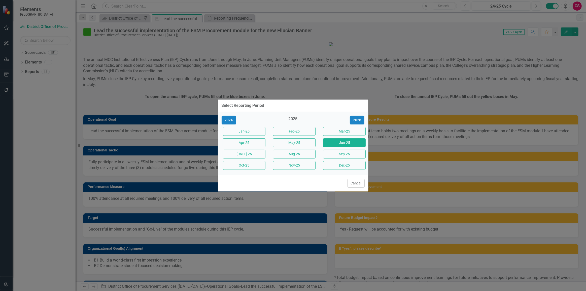
click at [335, 142] on button "Jun-25" at bounding box center [344, 142] width 43 height 9
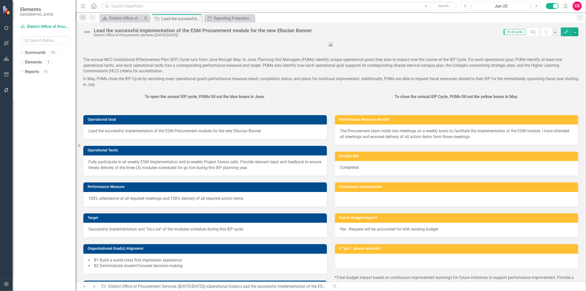
click at [565, 31] on icon "Edit" at bounding box center [566, 32] width 5 height 4
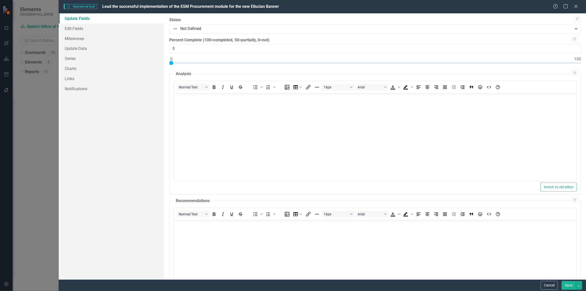
scroll to position [49, 0]
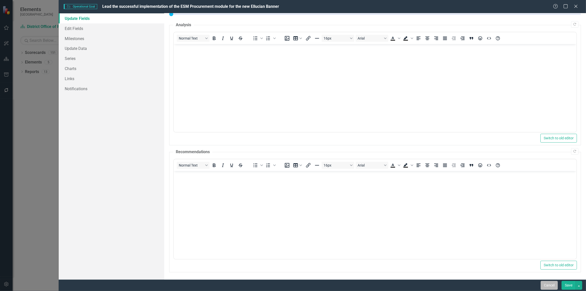
click at [547, 281] on button "Cancel" at bounding box center [549, 285] width 17 height 9
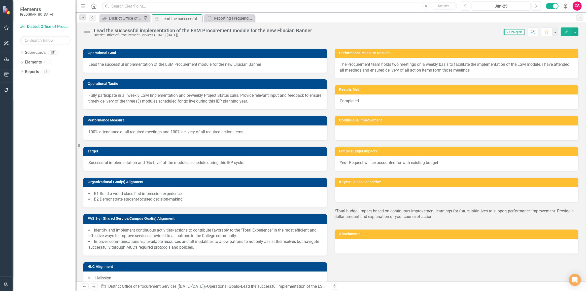
scroll to position [137, 0]
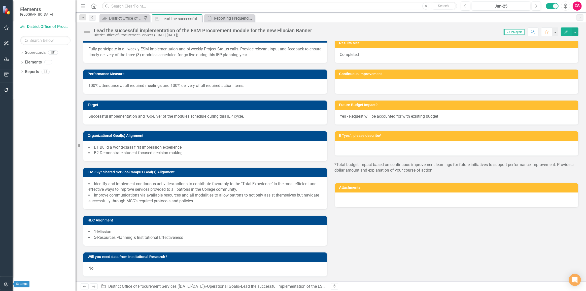
click at [5, 286] on icon "button" at bounding box center [6, 284] width 4 height 5
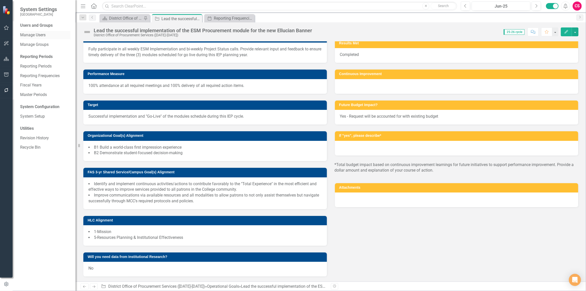
click at [41, 37] on link "Manage Users" at bounding box center [45, 35] width 50 height 6
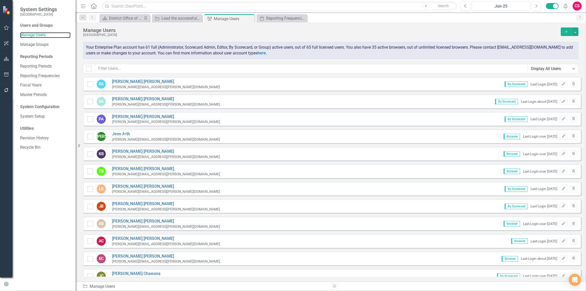
checkbox input "false"
click at [560, 85] on button "Edit" at bounding box center [563, 84] width 7 height 7
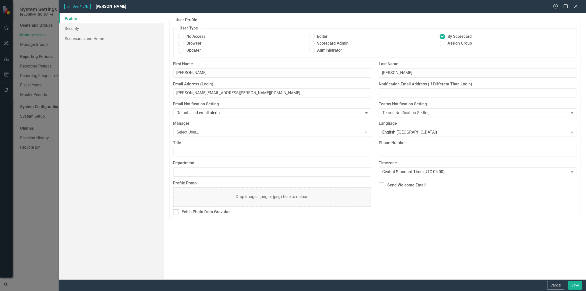
click at [124, 48] on div "Profile Security Scorecards and Home" at bounding box center [111, 146] width 105 height 266
click at [118, 42] on link "Scorecards and Home" at bounding box center [111, 38] width 105 height 10
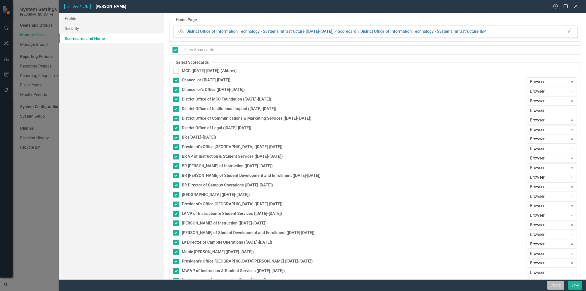
click at [557, 284] on button "Cancel" at bounding box center [555, 285] width 17 height 9
